Goal: Task Accomplishment & Management: Manage account settings

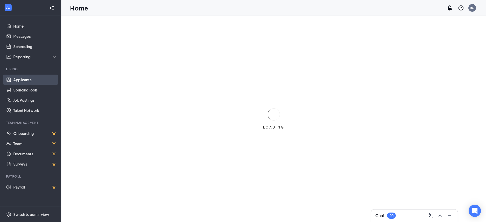
click at [27, 75] on link "Applicants" at bounding box center [35, 80] width 44 height 10
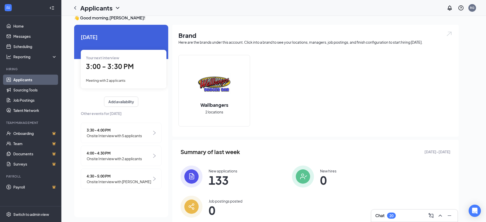
scroll to position [11, 0]
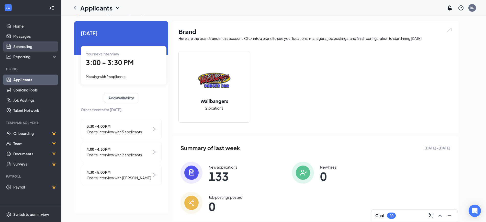
click at [31, 44] on link "Scheduling" at bounding box center [35, 46] width 44 height 10
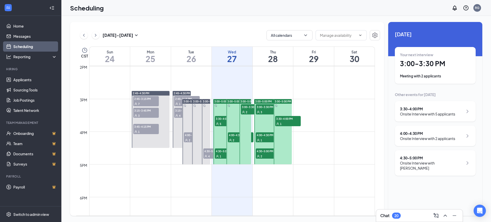
scroll to position [475, 0]
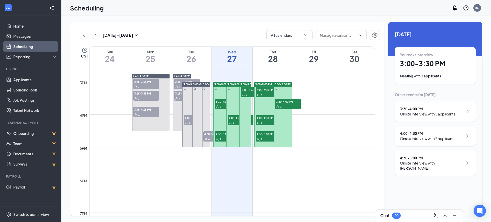
click at [223, 105] on div "5" at bounding box center [228, 106] width 26 height 5
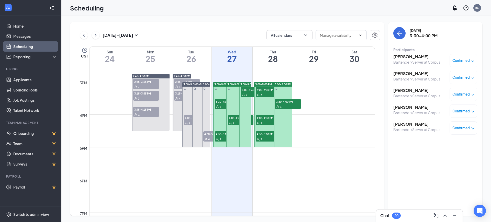
click at [218, 140] on icon "User" at bounding box center [217, 139] width 3 height 3
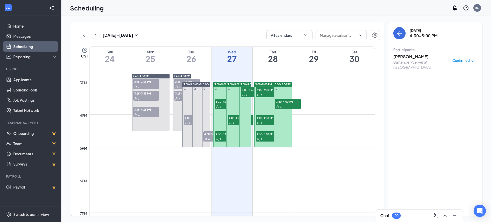
click at [232, 121] on div "2" at bounding box center [241, 122] width 26 height 5
click at [244, 94] on icon "User" at bounding box center [243, 95] width 3 height 3
click at [243, 95] on icon "User" at bounding box center [243, 95] width 3 height 3
click at [245, 94] on div "2" at bounding box center [254, 94] width 26 height 5
click at [235, 121] on div "2" at bounding box center [241, 122] width 26 height 5
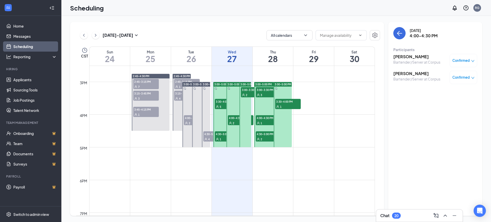
click at [216, 138] on icon "User" at bounding box center [217, 139] width 3 height 3
click at [218, 107] on icon "User" at bounding box center [217, 106] width 3 height 3
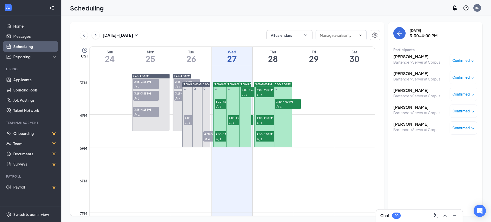
click at [260, 94] on span "3" at bounding box center [261, 95] width 2 height 4
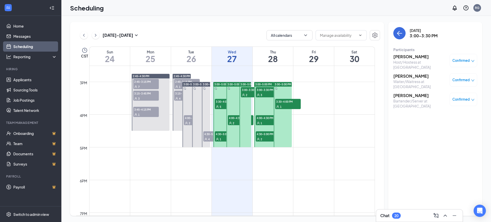
click at [268, 122] on div "1" at bounding box center [269, 122] width 26 height 5
click at [264, 136] on span "4:30-5:00 PM" at bounding box center [269, 133] width 26 height 5
click at [269, 91] on span "3:00-3:30 PM" at bounding box center [269, 89] width 26 height 5
click at [290, 103] on span "3:30-4:00 PM" at bounding box center [288, 101] width 26 height 5
click at [265, 117] on span "4:00-4:30 PM" at bounding box center [269, 117] width 26 height 5
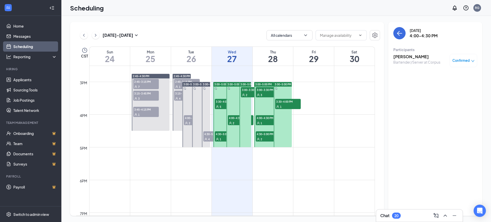
click at [266, 138] on div "2" at bounding box center [269, 138] width 26 height 5
click at [187, 36] on div "[DATE] - [DATE] All calendars" at bounding box center [228, 35] width 304 height 10
click at [93, 37] on button at bounding box center [96, 35] width 8 height 8
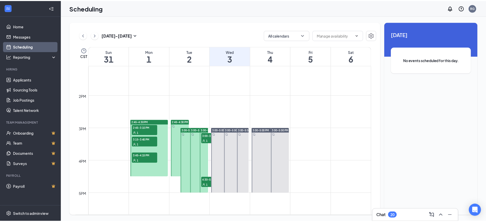
scroll to position [443, 0]
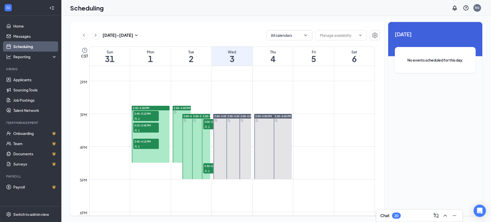
click at [151, 113] on span "2:45-3:15 PM" at bounding box center [146, 113] width 26 height 5
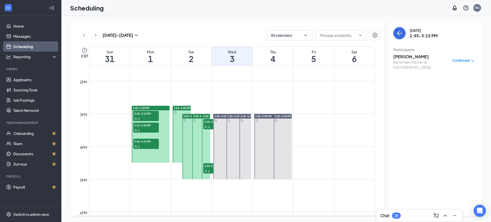
click at [142, 130] on div "1" at bounding box center [146, 130] width 26 height 5
click at [144, 145] on div "1" at bounding box center [146, 146] width 26 height 5
click at [208, 126] on div "1" at bounding box center [216, 126] width 26 height 5
click at [208, 167] on span "4:30-5:00 PM" at bounding box center [216, 165] width 26 height 5
click at [27, 82] on link "Applicants" at bounding box center [35, 80] width 44 height 10
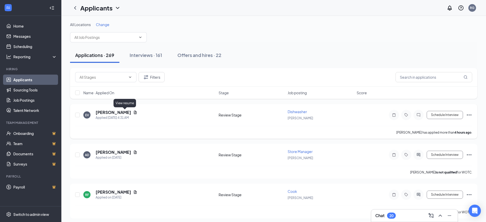
click at [133, 112] on icon "Document" at bounding box center [135, 112] width 4 height 4
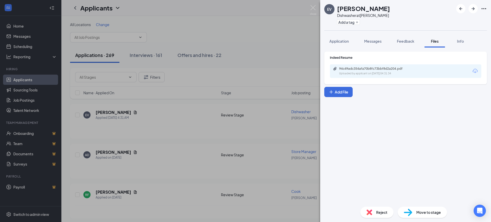
click at [379, 77] on div "94c49adc354afa70b8fc73bbf8d2a204.pdf Uploaded by applicant on [DATE] 04:31:34" at bounding box center [405, 71] width 151 height 14
click at [378, 73] on div "Uploaded by applicant on [DATE] 04:31:34" at bounding box center [377, 74] width 77 height 4
click at [372, 213] on div "Reject" at bounding box center [376, 212] width 33 height 11
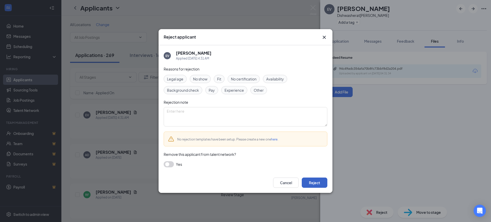
click at [319, 183] on button "Reject" at bounding box center [315, 183] width 26 height 10
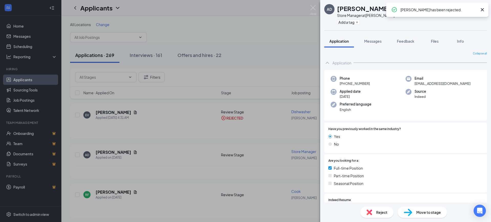
drag, startPoint x: 211, startPoint y: 156, endPoint x: 194, endPoint y: 153, distance: 17.5
click at [211, 156] on div "AD [PERSON_NAME] Store Manager at [PERSON_NAME] Add a tag Application Messages …" at bounding box center [245, 111] width 491 height 222
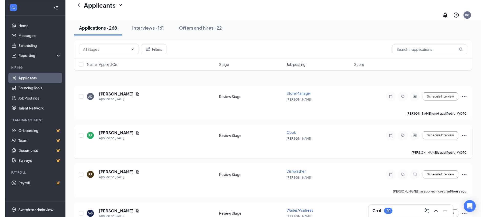
scroll to position [32, 0]
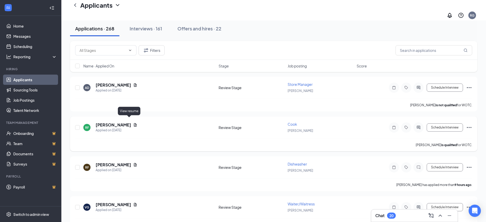
click at [133, 123] on icon "Document" at bounding box center [135, 125] width 4 height 4
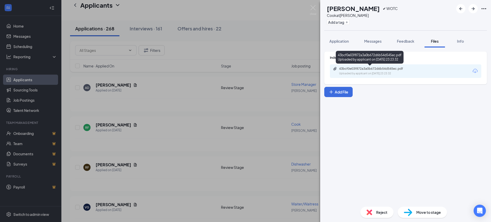
click at [372, 70] on div "43bcf0e03f872a3a0b672d6b54d545ec.pdf" at bounding box center [375, 69] width 72 height 4
click at [257, 110] on div "RF [PERSON_NAME] ✔ WOTC Cook at [PERSON_NAME] Add a tag Application Messages Fe…" at bounding box center [245, 111] width 491 height 222
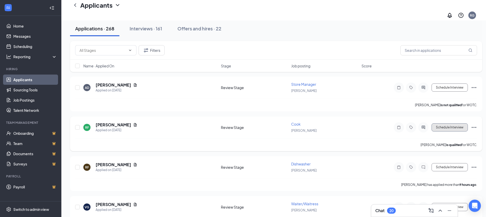
click at [456, 123] on button "Schedule Interview" at bounding box center [449, 127] width 36 height 8
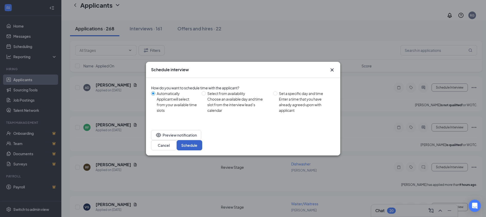
click at [202, 140] on button "Schedule" at bounding box center [190, 145] width 26 height 10
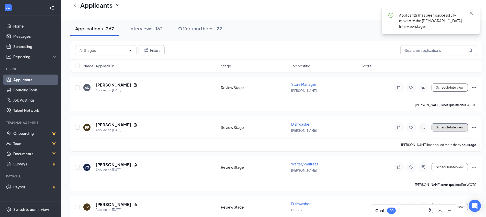
click at [454, 123] on button "Schedule Interview" at bounding box center [449, 127] width 36 height 8
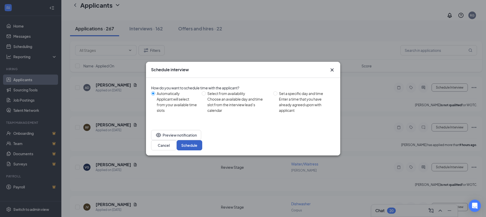
drag, startPoint x: 325, startPoint y: 137, endPoint x: 328, endPoint y: 137, distance: 2.6
click at [202, 140] on button "Schedule" at bounding box center [190, 145] width 26 height 10
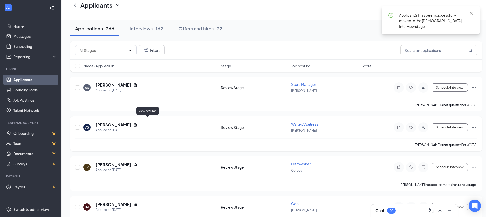
click at [137, 123] on icon "Document" at bounding box center [135, 125] width 4 height 4
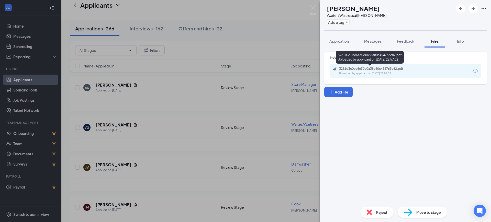
click at [370, 73] on div "Uploaded by applicant on [DATE] 22:57:32" at bounding box center [377, 74] width 77 height 4
click at [213, 117] on div "VG [PERSON_NAME]/Waitress at [PERSON_NAME] Add a tag Application Messages Feedb…" at bounding box center [245, 111] width 491 height 222
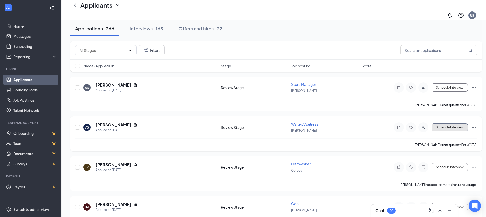
click at [441, 125] on button "Schedule Interview" at bounding box center [449, 127] width 36 height 8
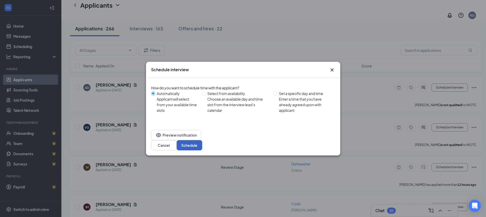
click at [202, 140] on button "Schedule" at bounding box center [190, 145] width 26 height 10
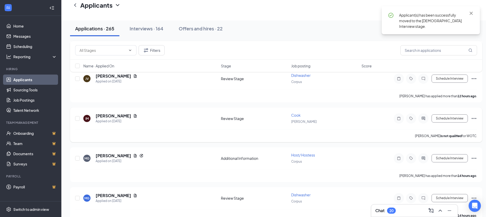
scroll to position [96, 0]
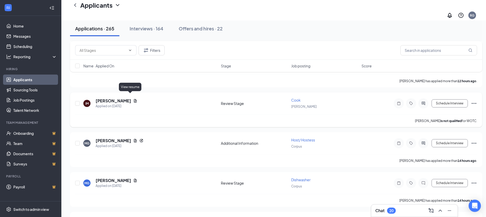
click at [134, 99] on icon "Document" at bounding box center [135, 100] width 3 height 3
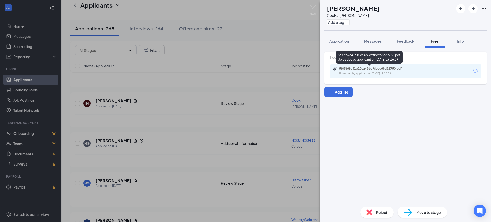
click at [372, 72] on div "Uploaded by applicant on [DATE] 19:16:09" at bounding box center [377, 74] width 77 height 4
click at [180, 166] on div "IM [PERSON_NAME] at [PERSON_NAME] Add a tag Application Messages Feedback Files…" at bounding box center [245, 111] width 491 height 222
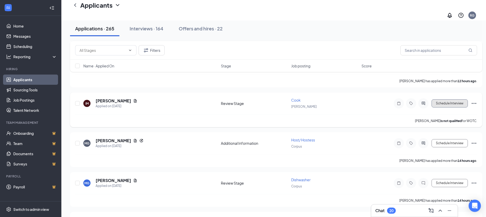
click at [438, 99] on button "Schedule Interview" at bounding box center [449, 103] width 36 height 8
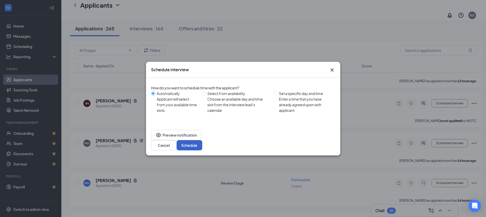
click at [202, 140] on button "Schedule" at bounding box center [190, 145] width 26 height 10
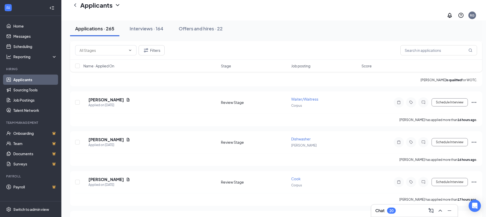
scroll to position [415, 0]
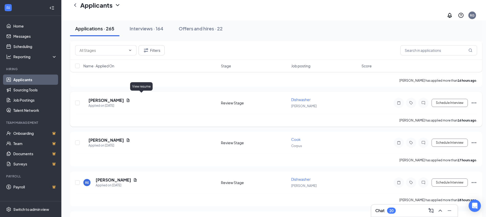
click at [130, 98] on icon "Document" at bounding box center [128, 100] width 4 height 4
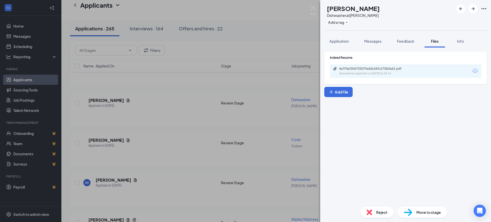
click at [348, 76] on div "4a7f3af30473207fedd165fc273b0a62.pdf Uploaded by applicant on [DATE] 16:54:14" at bounding box center [405, 71] width 151 height 14
click at [349, 70] on div "4a7f3af30473207fedd165fc273b0a62.pdf" at bounding box center [375, 69] width 72 height 4
click at [373, 208] on div "Reject" at bounding box center [376, 212] width 33 height 11
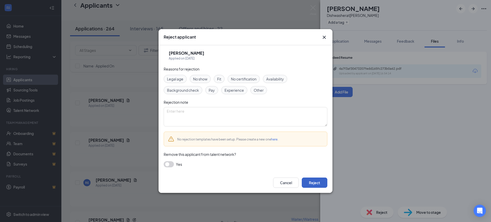
click at [318, 182] on button "Reject" at bounding box center [315, 183] width 26 height 10
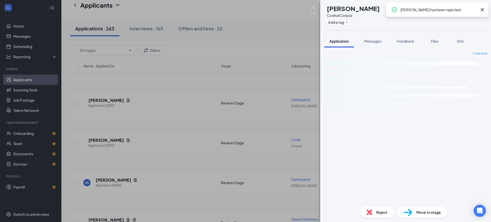
click at [234, 177] on div "JR [PERSON_NAME] at Corpus Add a tag Application Messages Feedback Files Info C…" at bounding box center [245, 111] width 491 height 222
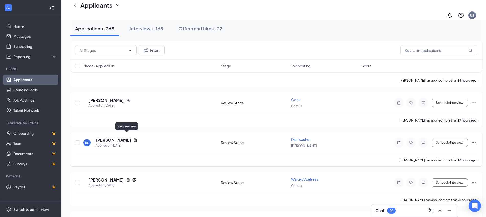
click at [133, 138] on icon "Document" at bounding box center [135, 140] width 4 height 4
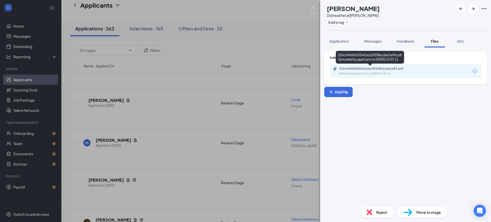
click at [361, 71] on div "250c694d56255641e1d9208e1da61e94.pdf Uploaded by applicant on [DATE] 15:07:11" at bounding box center [374, 71] width 83 height 9
click at [372, 211] on img at bounding box center [369, 213] width 6 height 6
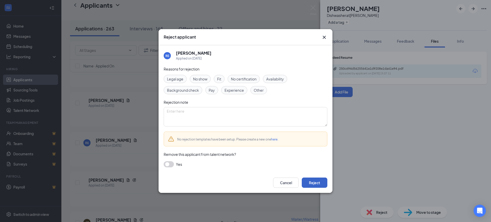
click at [310, 180] on button "Reject" at bounding box center [315, 183] width 26 height 10
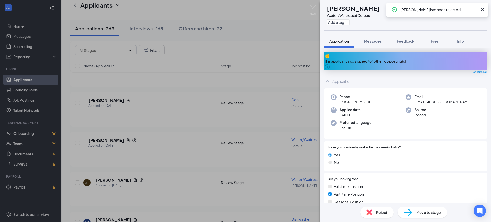
click at [200, 147] on div "JR [PERSON_NAME] Waiter/Waitress at Corpus Add a tag Application Messages Feedb…" at bounding box center [245, 111] width 491 height 222
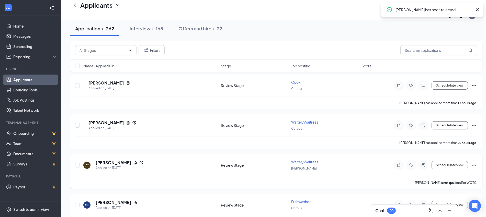
scroll to position [447, 0]
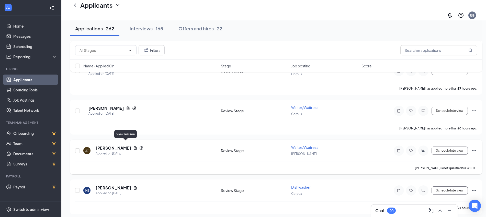
click at [133, 146] on icon "Document" at bounding box center [135, 148] width 4 height 4
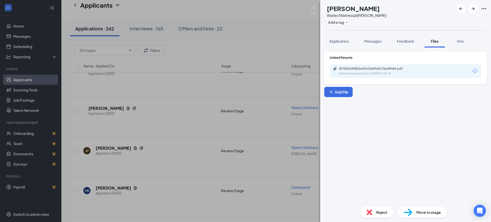
click at [375, 72] on div "Uploaded by applicant on [DATE] 12:55:32" at bounding box center [377, 74] width 77 height 4
click at [176, 131] on div "AT [PERSON_NAME]/Waitress at [PERSON_NAME] Add a tag Application Messages Feedb…" at bounding box center [245, 111] width 491 height 222
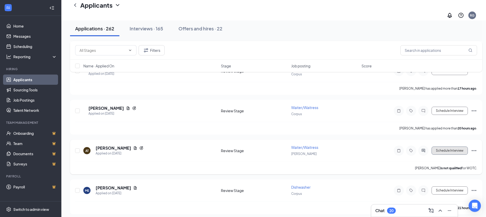
click at [440, 147] on button "Schedule Interview" at bounding box center [449, 151] width 36 height 8
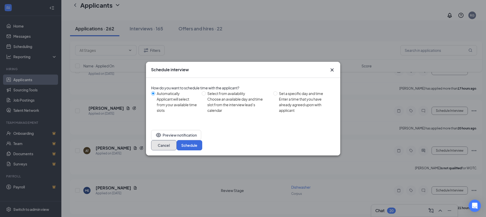
click at [177, 142] on button "Cancel" at bounding box center [164, 145] width 26 height 10
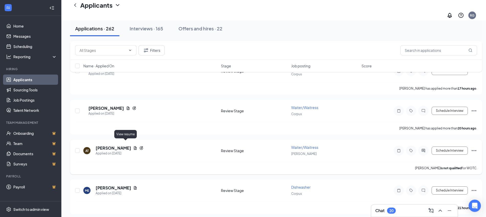
click at [133, 146] on icon "Document" at bounding box center [135, 148] width 4 height 4
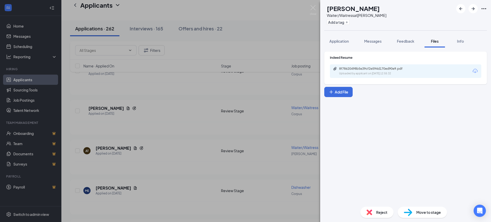
click at [198, 110] on div "AT [PERSON_NAME]/Waitress at [PERSON_NAME] Add a tag Application Messages Feedb…" at bounding box center [245, 111] width 491 height 222
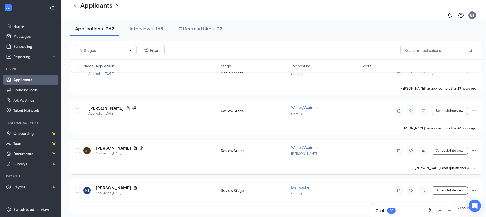
click at [475, 148] on icon "Ellipses" at bounding box center [474, 151] width 6 height 6
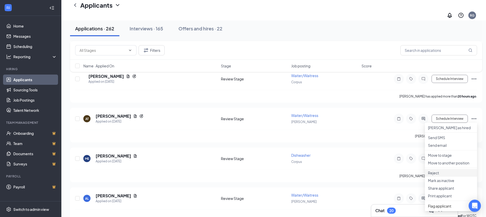
click at [438, 176] on p "Reject" at bounding box center [451, 172] width 46 height 5
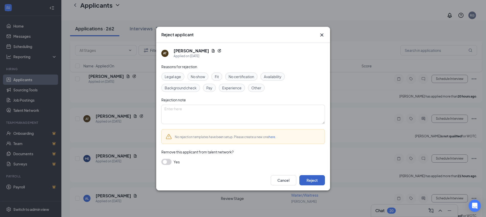
click at [321, 178] on button "Reject" at bounding box center [312, 180] width 26 height 10
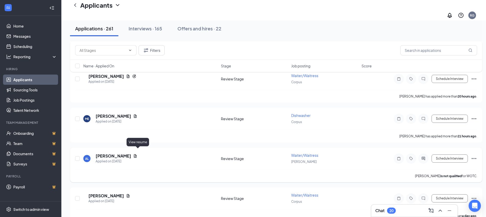
click at [137, 154] on icon "Document" at bounding box center [135, 155] width 3 height 3
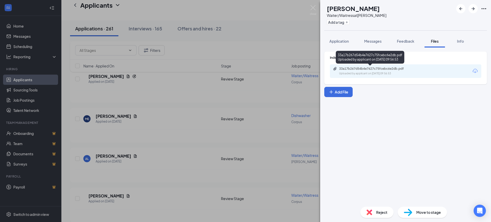
click at [366, 75] on div "Uploaded by applicant on [DATE] 09:56:53" at bounding box center [377, 74] width 77 height 4
click at [167, 131] on div "AL [PERSON_NAME]/Waitress at [PERSON_NAME] Add a tag Application Messages Feedb…" at bounding box center [245, 111] width 491 height 222
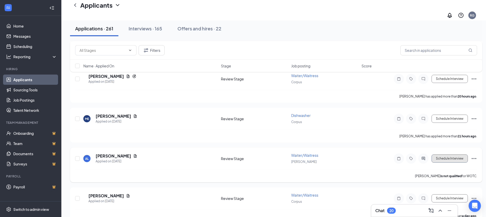
click at [449, 155] on button "Schedule Interview" at bounding box center [449, 159] width 36 height 8
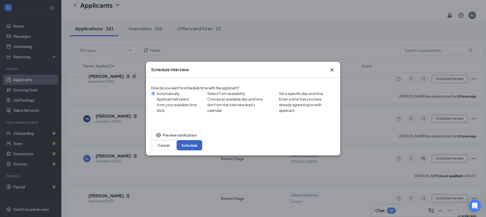
click at [202, 141] on button "Schedule" at bounding box center [190, 145] width 26 height 10
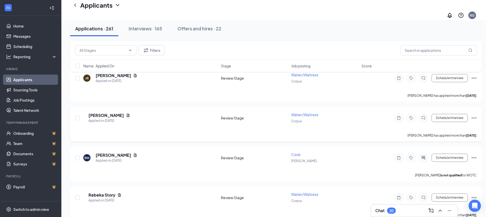
scroll to position [831, 0]
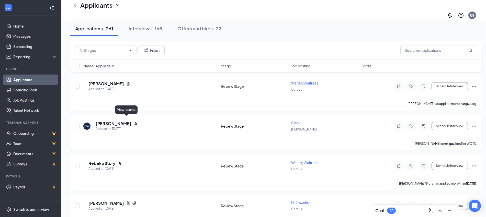
click at [129, 121] on div "BW [PERSON_NAME] Applied on [DATE]" at bounding box center [150, 126] width 134 height 11
click at [133, 122] on icon "Document" at bounding box center [135, 124] width 4 height 4
click at [134, 122] on icon "Document" at bounding box center [135, 123] width 3 height 3
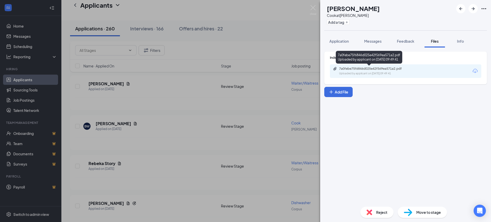
click at [362, 67] on div "7a0febe75f6846d025e42f569ea571a2.pdf" at bounding box center [375, 69] width 72 height 4
click at [387, 211] on span "Reject" at bounding box center [381, 213] width 11 height 6
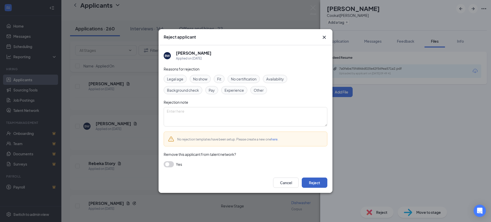
click at [326, 182] on button "Reject" at bounding box center [315, 183] width 26 height 10
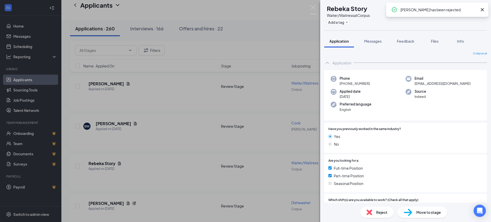
click at [203, 130] on div "RS Rebeka Story Waiter/Waitress at Corpus Add a tag Application Messages Feedba…" at bounding box center [245, 111] width 491 height 222
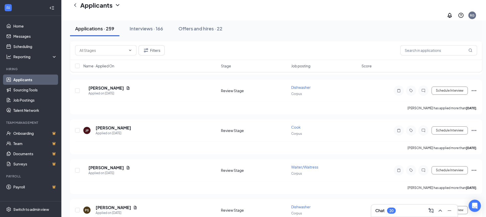
scroll to position [2332, 0]
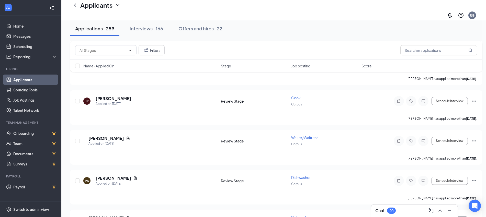
click at [16, 76] on link "Applicants" at bounding box center [35, 80] width 44 height 10
